Goal: Transaction & Acquisition: Purchase product/service

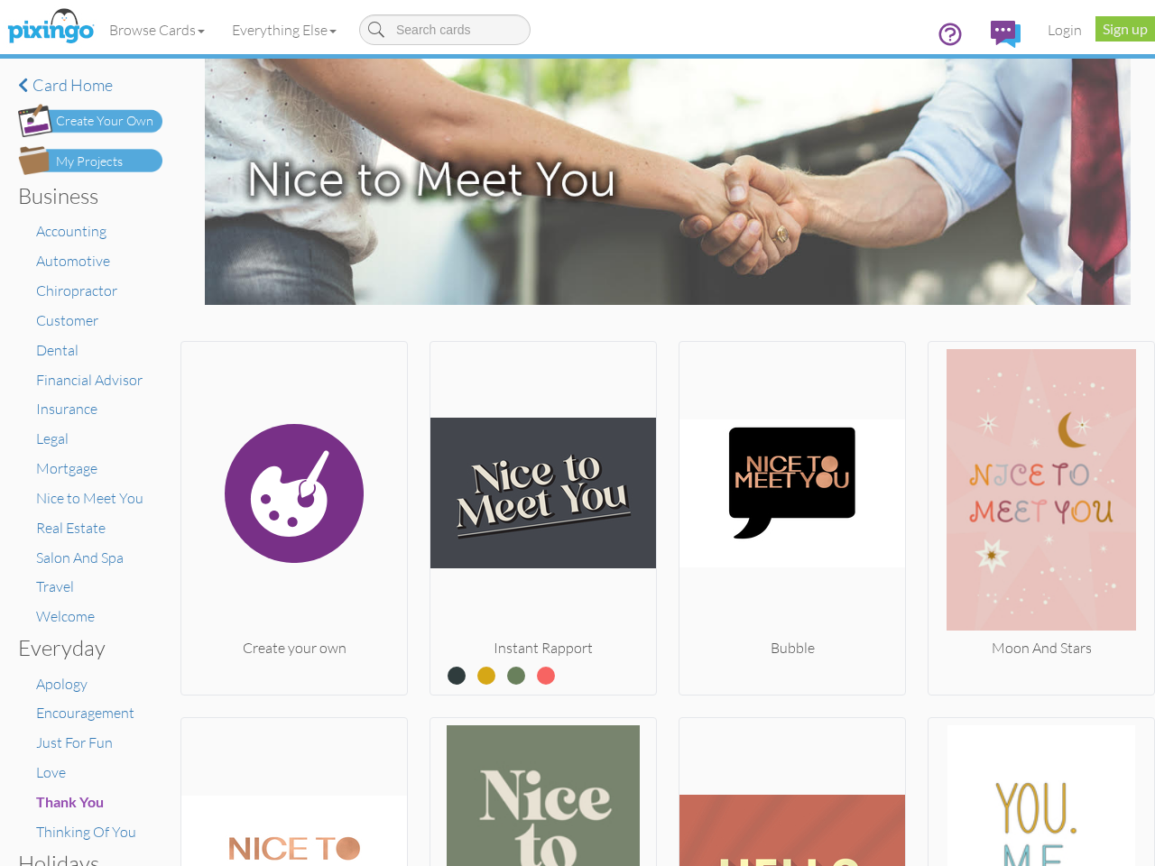
click at [577, 433] on img at bounding box center [543, 493] width 226 height 289
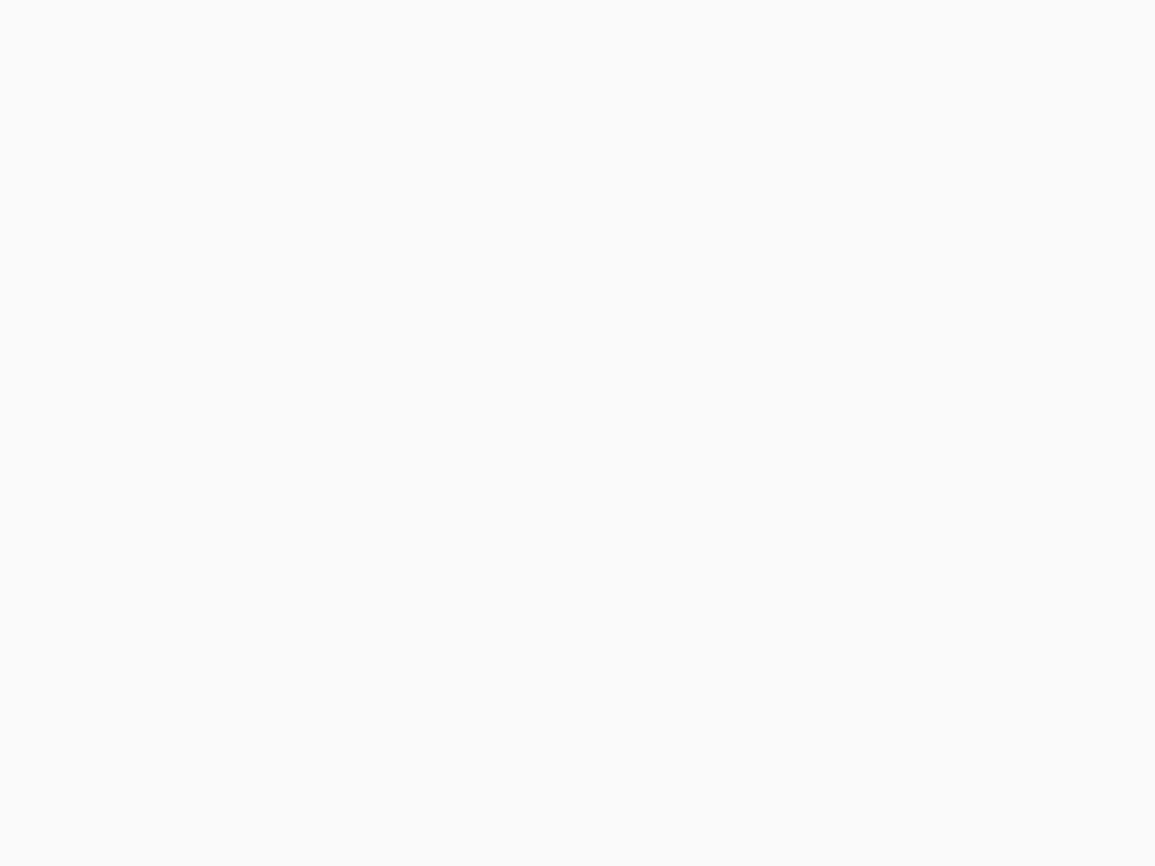
click at [158, 30] on body at bounding box center [577, 433] width 1155 height 866
click at [288, 30] on body at bounding box center [577, 433] width 1155 height 866
click at [292, 514] on body at bounding box center [577, 433] width 1155 height 866
click at [538, 514] on body at bounding box center [577, 433] width 1155 height 866
click at [783, 514] on body at bounding box center [577, 433] width 1155 height 866
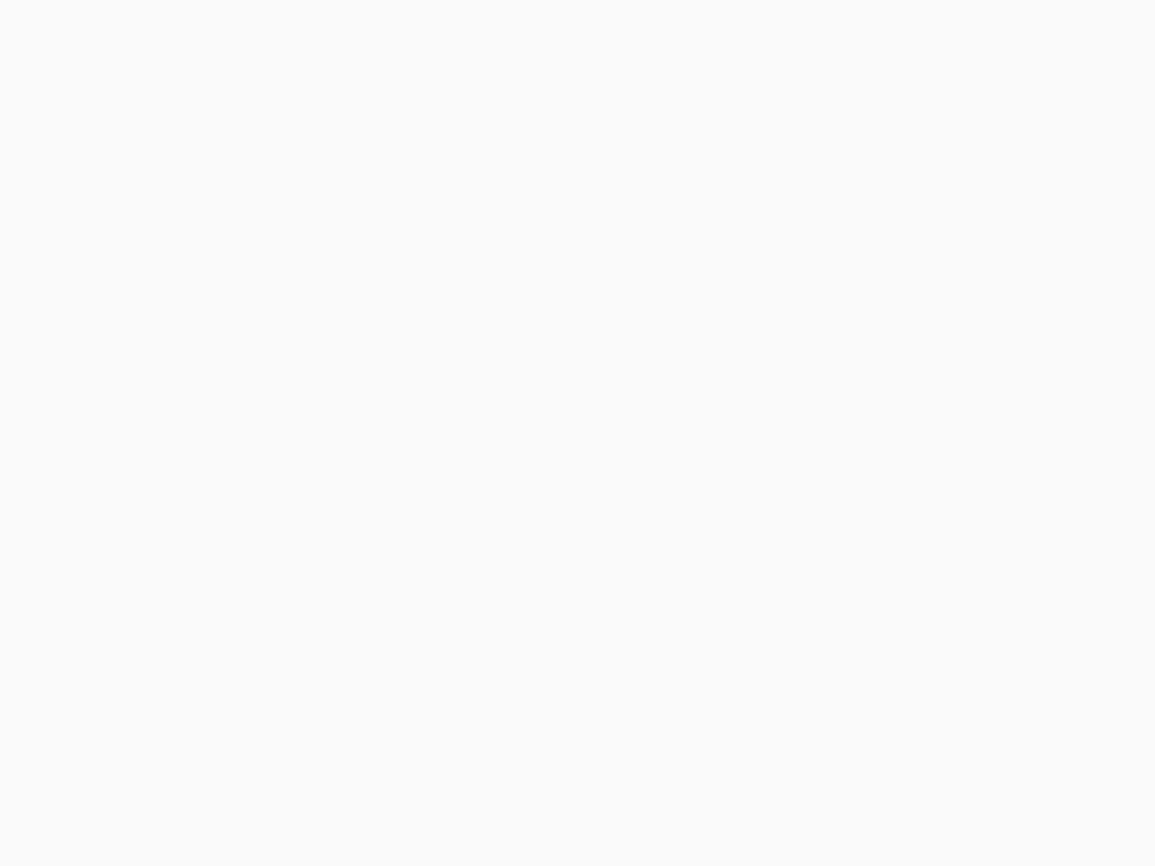
click at [1028, 514] on body at bounding box center [577, 433] width 1155 height 866
click at [292, 789] on body at bounding box center [577, 433] width 1155 height 866
click at [538, 789] on body at bounding box center [577, 433] width 1155 height 866
click at [783, 789] on body at bounding box center [577, 433] width 1155 height 866
